Goal: Information Seeking & Learning: Learn about a topic

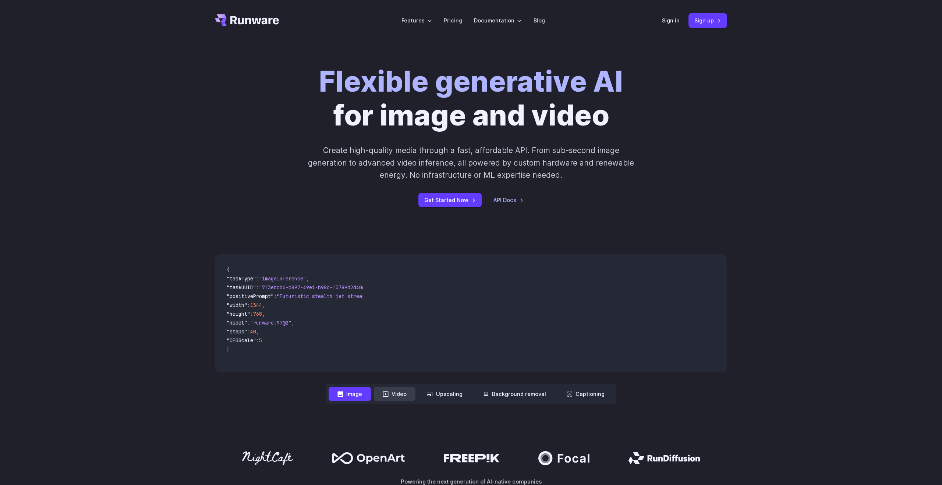
click at [402, 398] on button "Video" at bounding box center [395, 394] width 42 height 14
click at [354, 394] on button "Image" at bounding box center [349, 394] width 42 height 14
click at [459, 398] on button "Upscaling" at bounding box center [444, 394] width 53 height 14
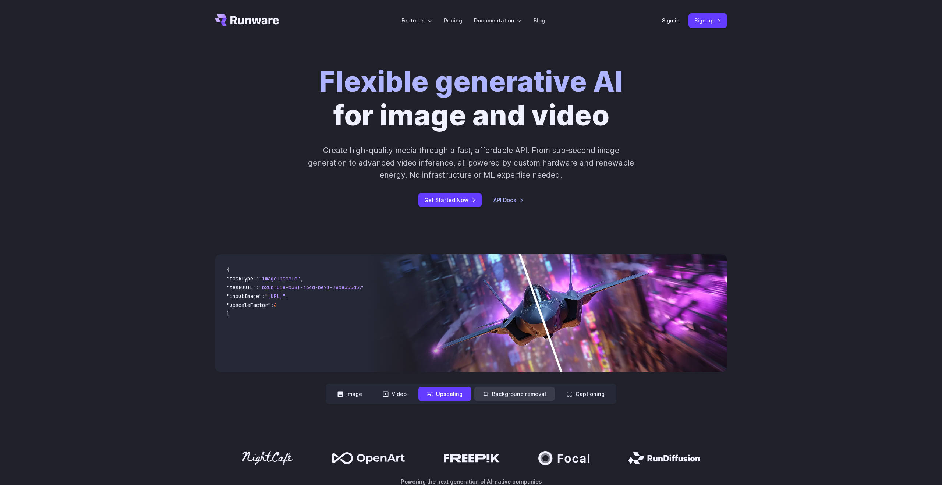
click at [529, 398] on button "Background removal" at bounding box center [514, 394] width 81 height 14
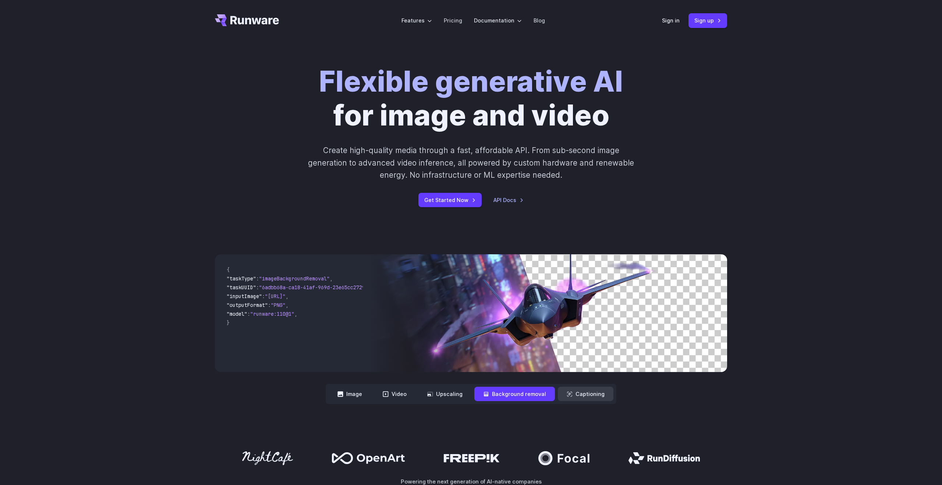
click at [591, 395] on button "Captioning" at bounding box center [586, 394] width 56 height 14
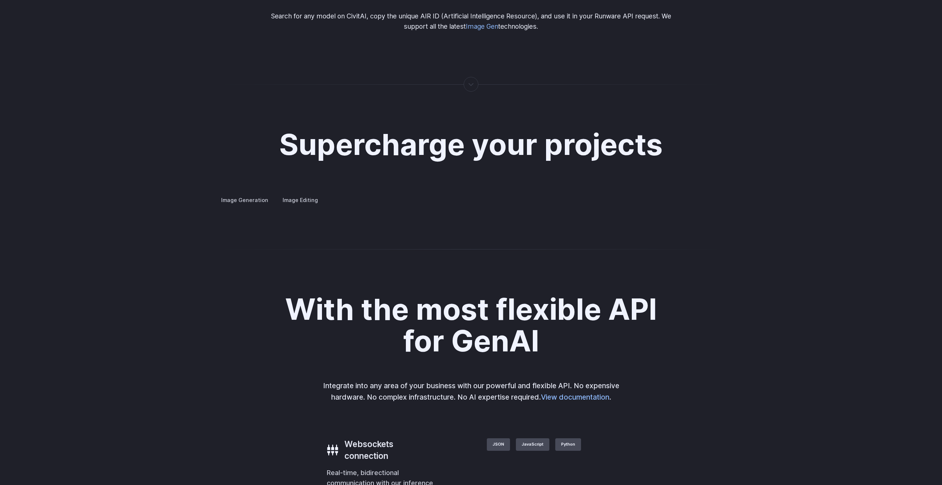
scroll to position [1279, 0]
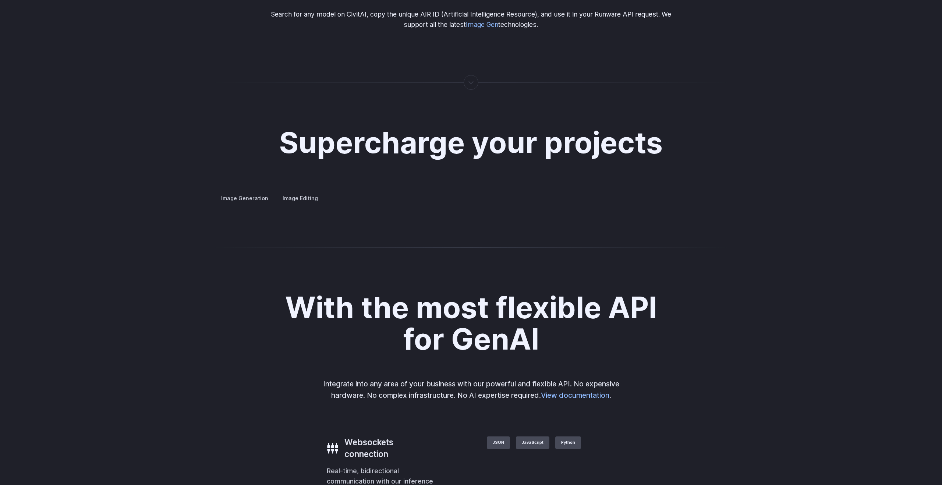
click at [0, 0] on button "Go to 3 of 4" at bounding box center [0, 0] width 0 height 0
click at [0, 0] on div at bounding box center [0, 0] width 0 height 0
click at [0, 0] on button "Go to 4 of 4" at bounding box center [0, 0] width 0 height 0
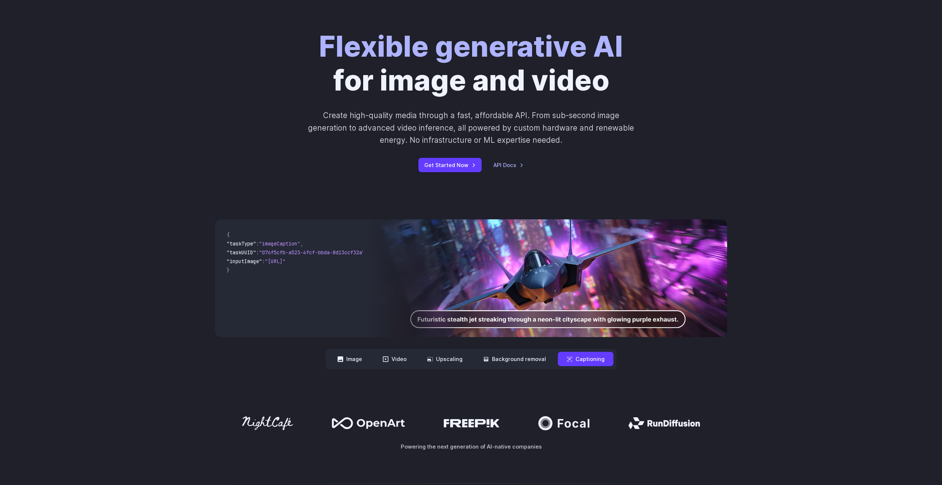
scroll to position [0, 0]
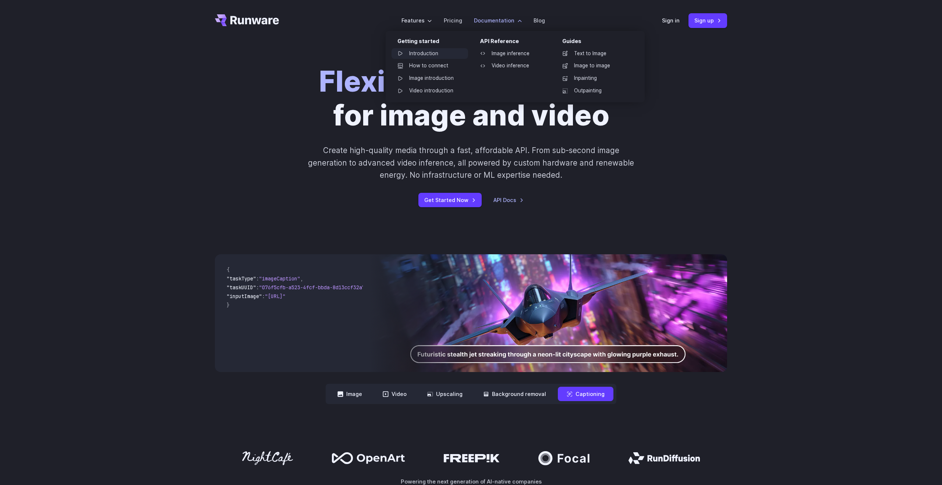
click at [426, 52] on link "Introduction" at bounding box center [429, 53] width 77 height 11
